Goal: Task Accomplishment & Management: Manage account settings

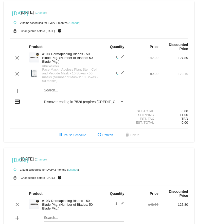
click at [75, 22] on link "Change" at bounding box center [75, 22] width 10 height 3
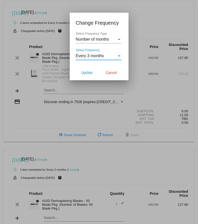
click at [118, 55] on div "Select Frequency" at bounding box center [119, 56] width 5 height 5
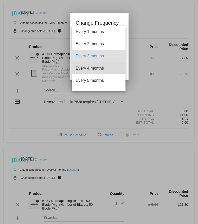
click at [99, 68] on span "Every 4 months" at bounding box center [99, 68] width 46 height 12
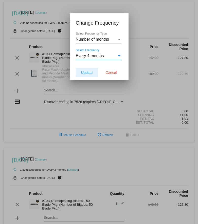
click at [89, 74] on span "Update" at bounding box center [86, 73] width 11 height 4
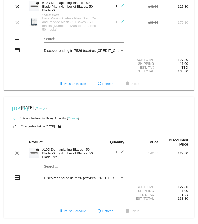
scroll to position [57, 0]
click at [46, 107] on link "Change" at bounding box center [41, 108] width 10 height 3
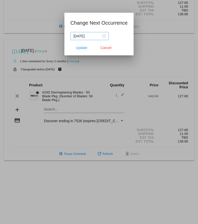
click at [101, 35] on div "[DATE]" at bounding box center [90, 36] width 32 height 6
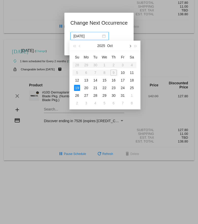
click at [130, 44] on button "button" at bounding box center [130, 46] width 6 height 10
click at [96, 87] on div "18" at bounding box center [95, 88] width 6 height 6
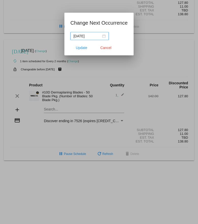
click at [101, 35] on div "[DATE]" at bounding box center [90, 36] width 32 height 6
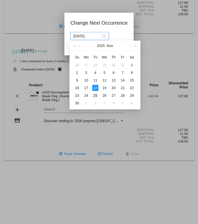
click at [96, 96] on div "25" at bounding box center [95, 95] width 6 height 6
type input "[DATE]"
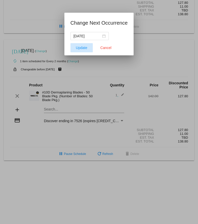
click at [85, 47] on span "Update" at bounding box center [81, 48] width 11 height 4
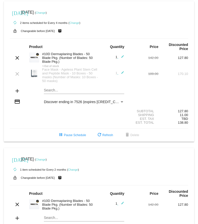
scroll to position [0, 0]
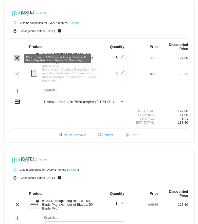
click at [16, 57] on mat-icon "clear" at bounding box center [17, 58] width 6 height 6
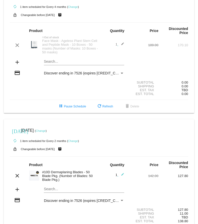
scroll to position [23, 0]
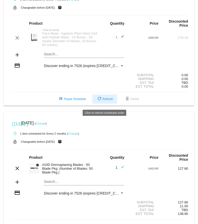
click at [105, 101] on span "refresh Refresh" at bounding box center [104, 99] width 17 height 4
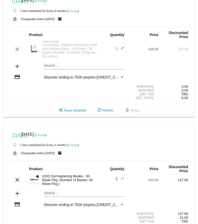
scroll to position [0, 0]
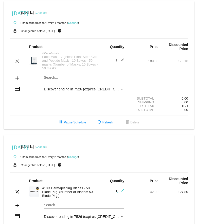
click at [46, 12] on link "Change" at bounding box center [41, 12] width 10 height 3
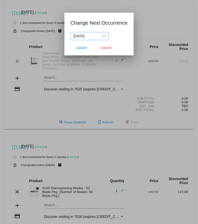
click at [82, 39] on nz-date-picker "[DATE]" at bounding box center [90, 36] width 38 height 8
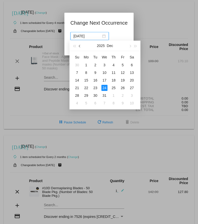
click at [80, 45] on span "button" at bounding box center [80, 46] width 3 height 3
click at [129, 46] on span "button" at bounding box center [130, 46] width 3 height 3
click at [79, 45] on button "button" at bounding box center [80, 46] width 6 height 10
click at [123, 87] on div "24" at bounding box center [123, 88] width 6 height 6
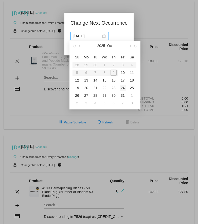
type input "[DATE]"
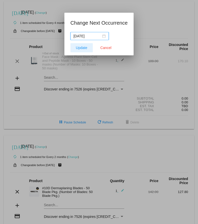
click at [83, 48] on span "Update" at bounding box center [81, 48] width 11 height 4
